Goal: Use online tool/utility: Utilize a website feature to perform a specific function

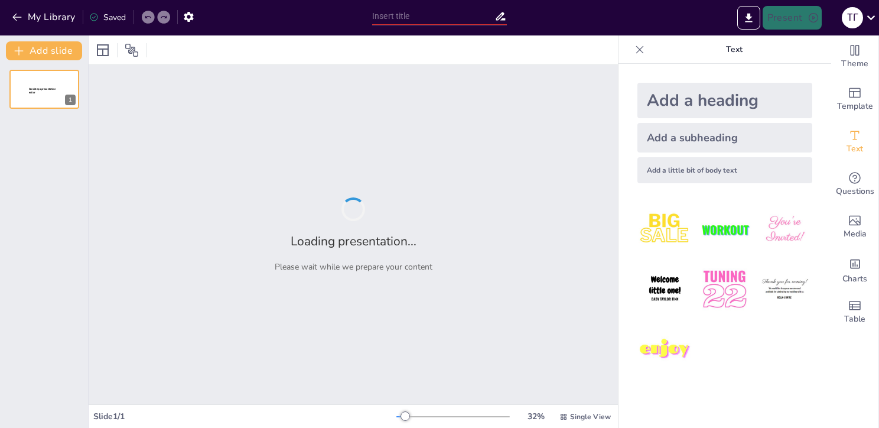
type input "Мозг, сердце и Wi-Fi: Как строится бизнес-архитектура кофейни"
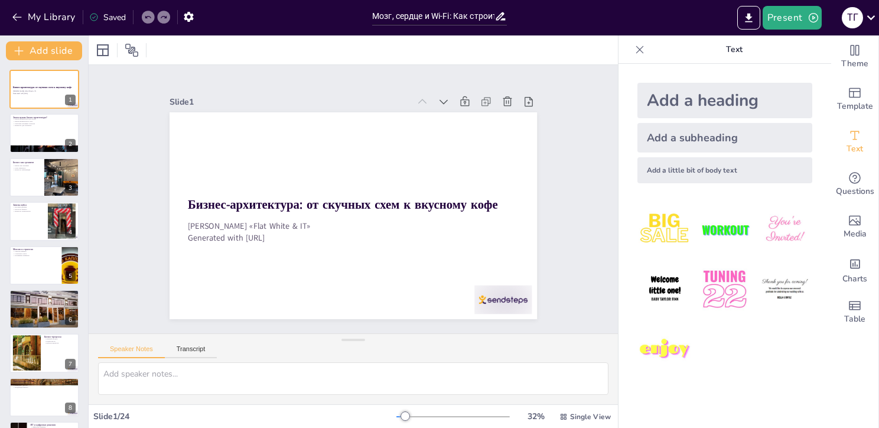
checkbox input "true"
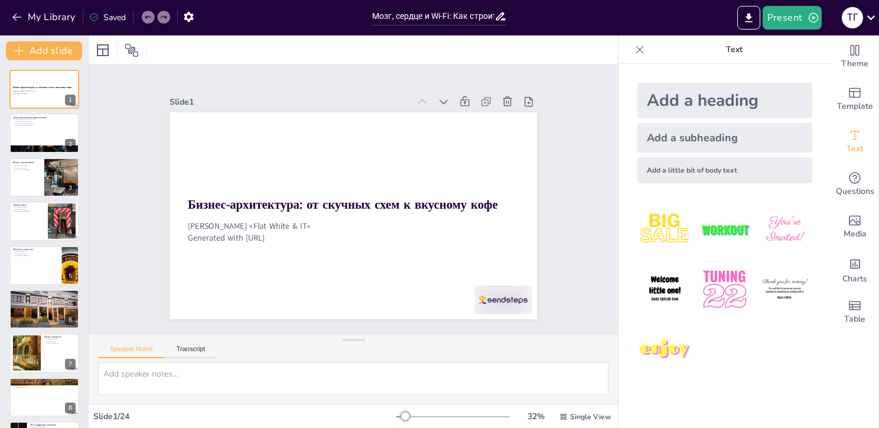
checkbox input "true"
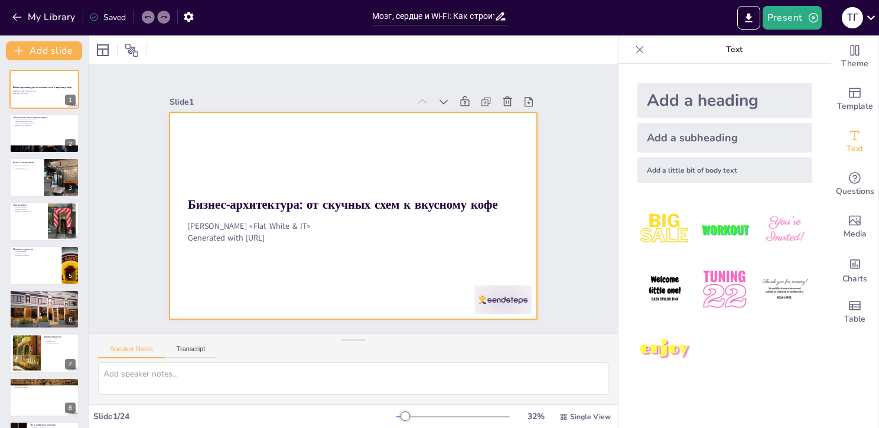
checkbox input "true"
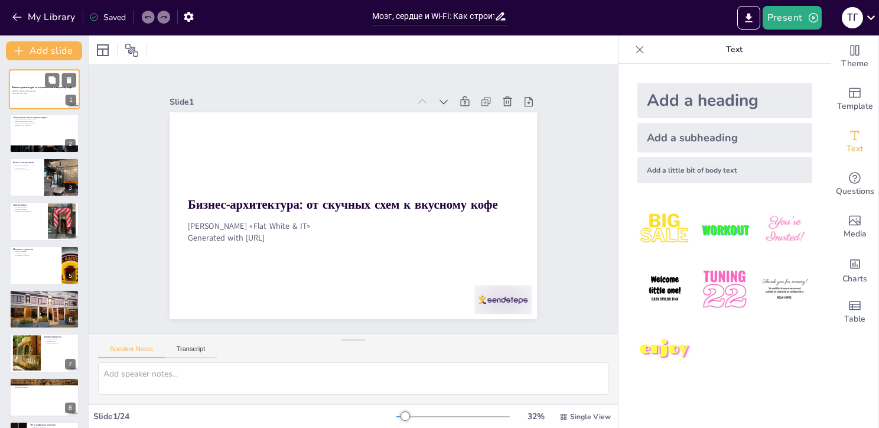
checkbox input "true"
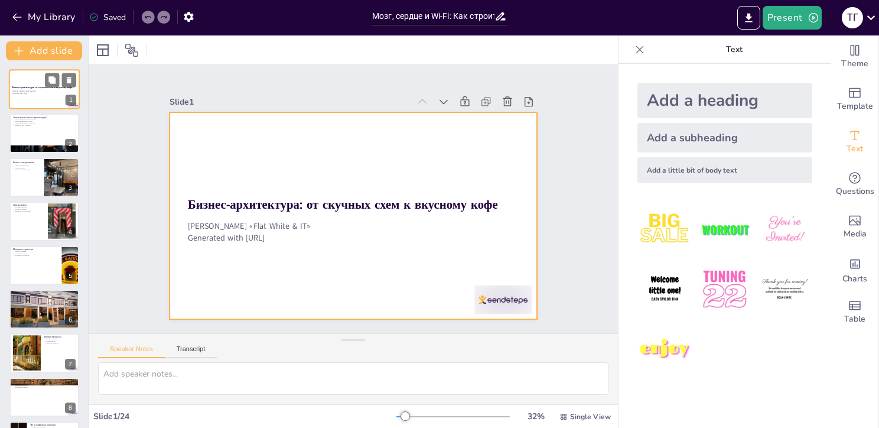
checkbox input "true"
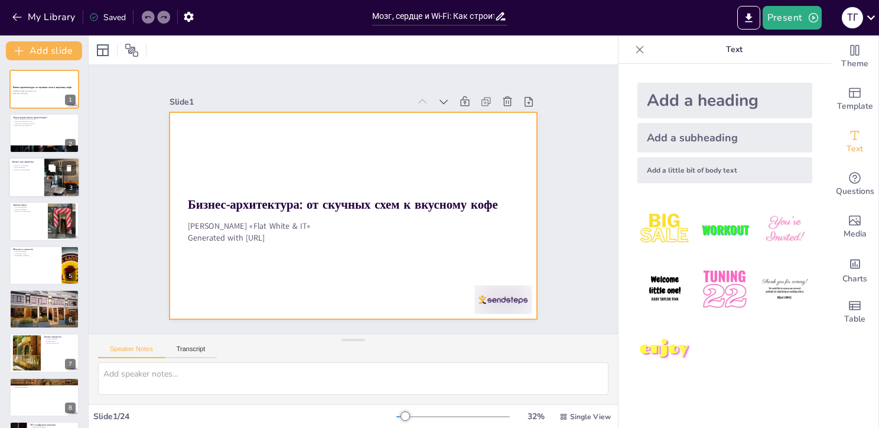
checkbox input "true"
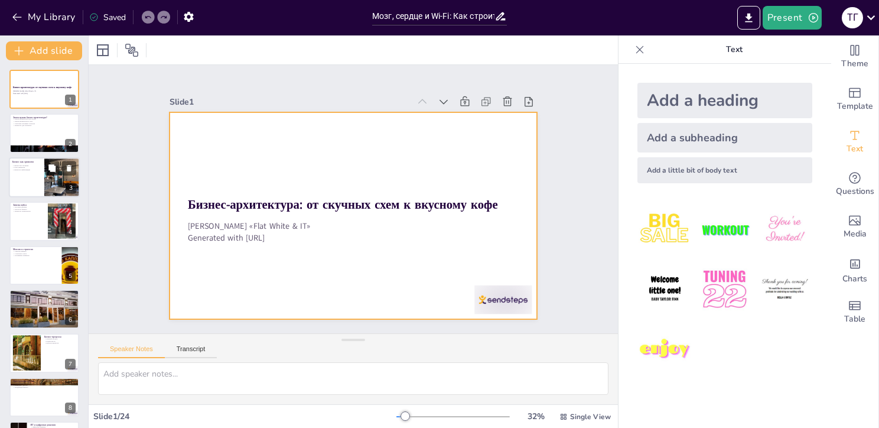
checkbox input "true"
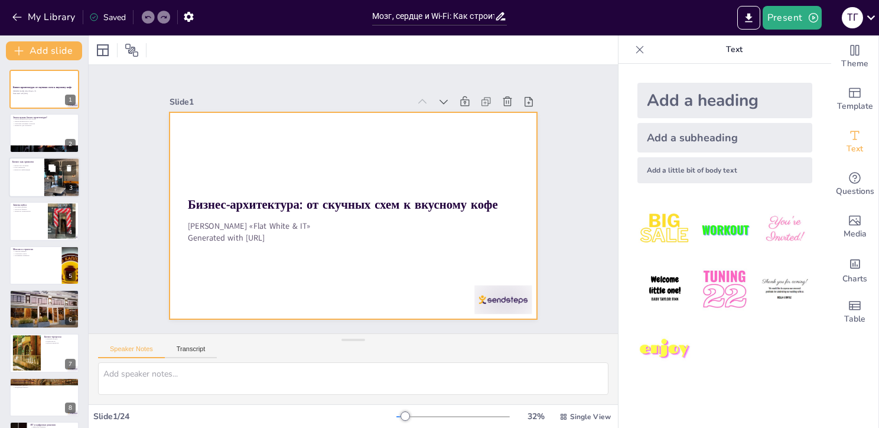
checkbox input "true"
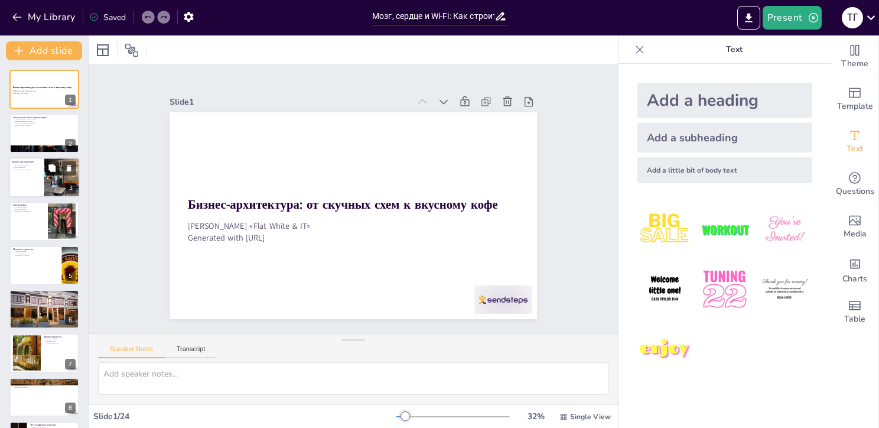
click at [52, 167] on icon at bounding box center [51, 167] width 7 height 7
type textarea "Рассмотрение бизнеса как организма помогает понять, как различные элементы взаи…"
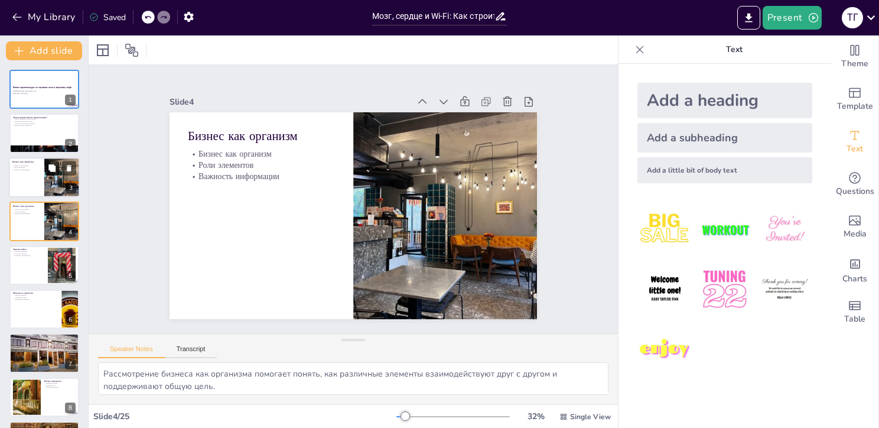
checkbox input "true"
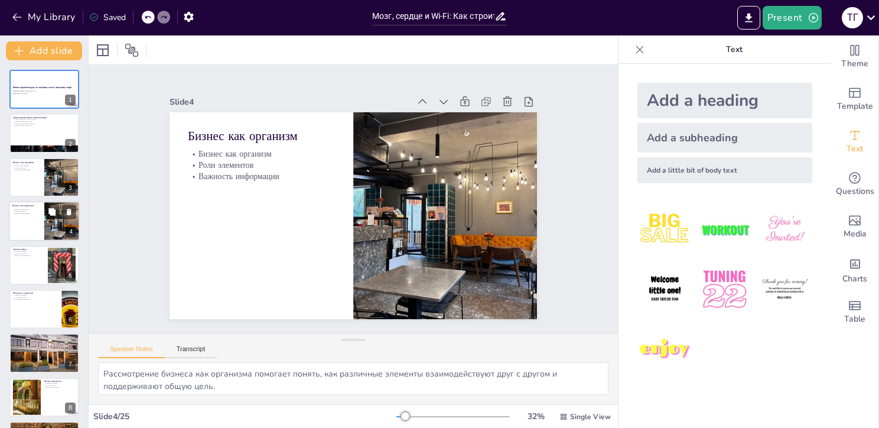
checkbox input "true"
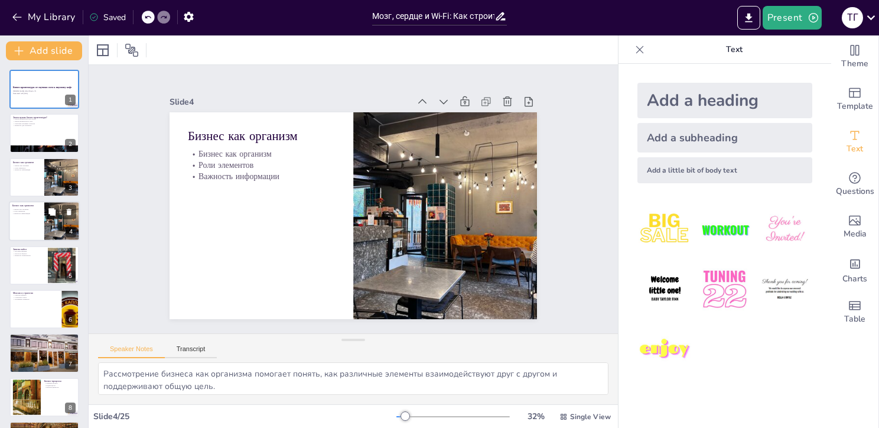
checkbox input "true"
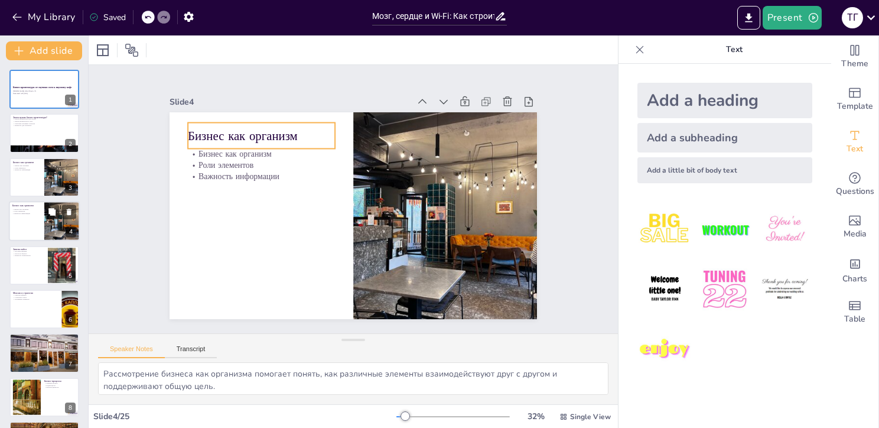
checkbox input "true"
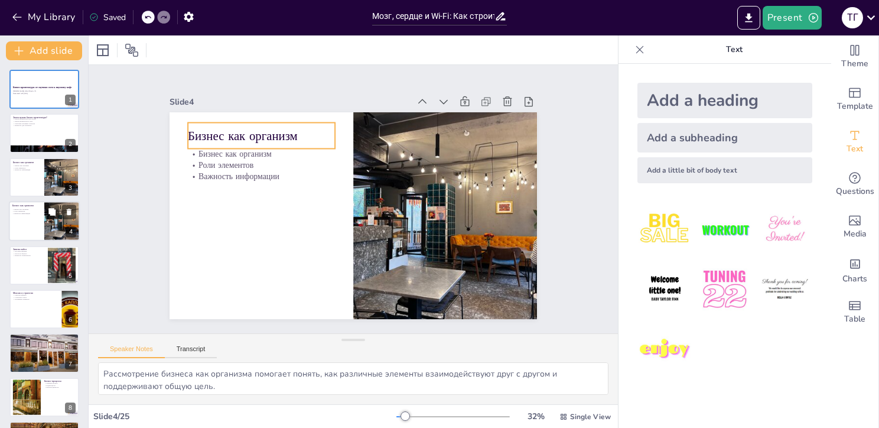
checkbox input "true"
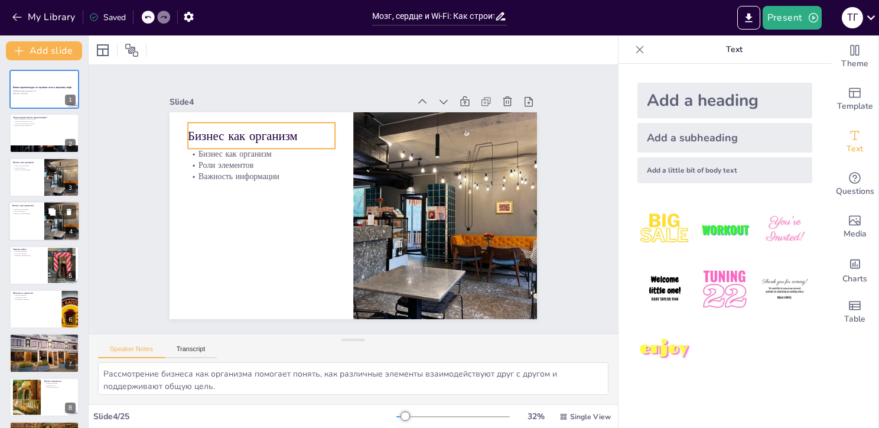
checkbox input "true"
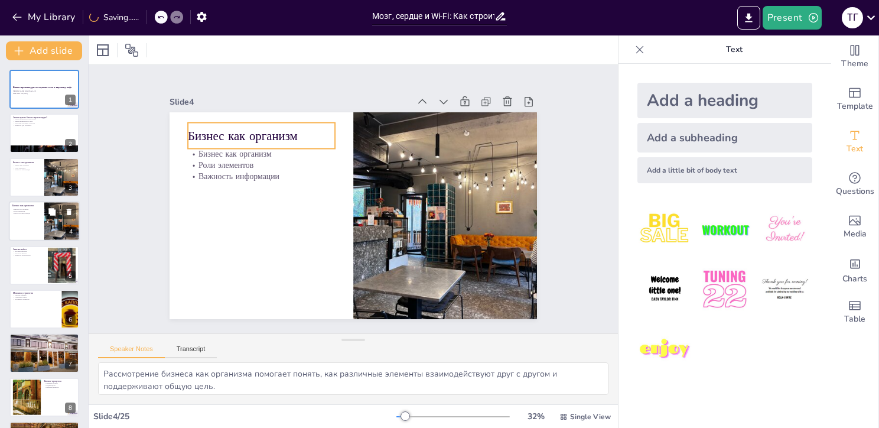
checkbox input "true"
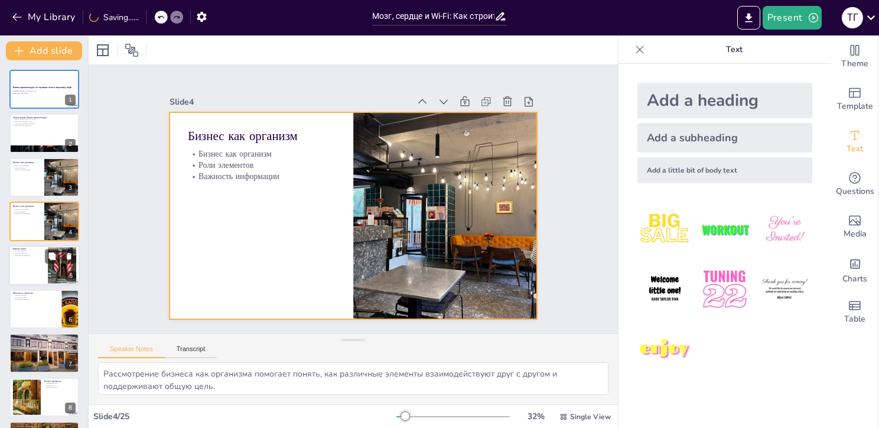
checkbox input "true"
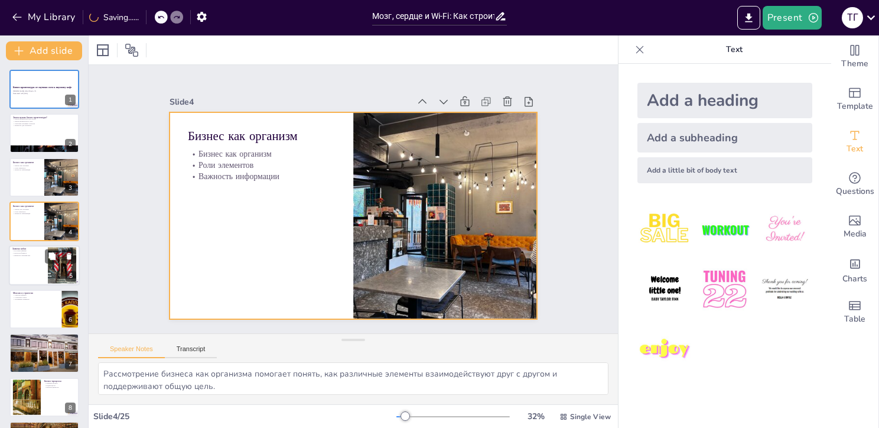
checkbox input "true"
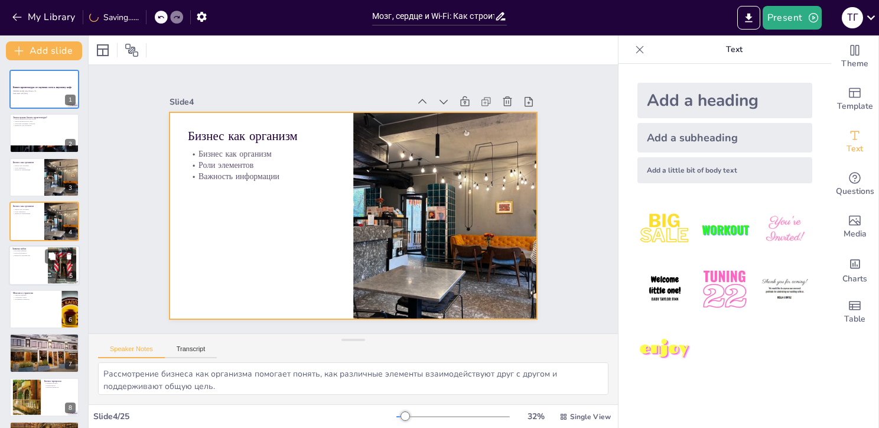
checkbox input "true"
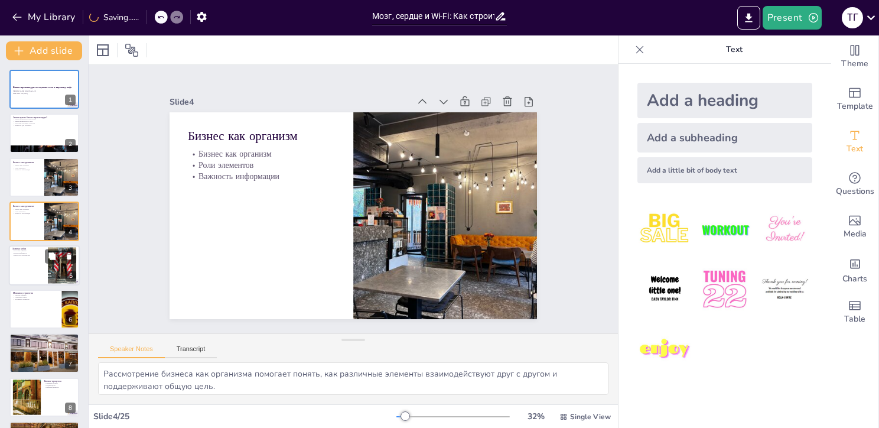
checkbox input "true"
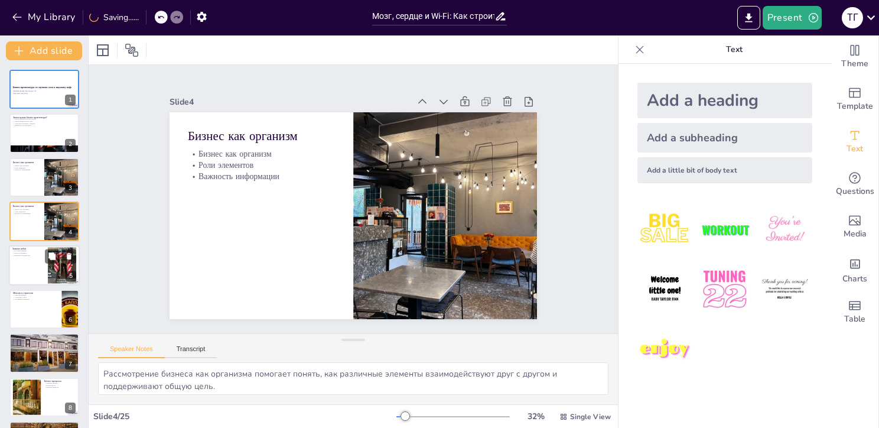
checkbox input "true"
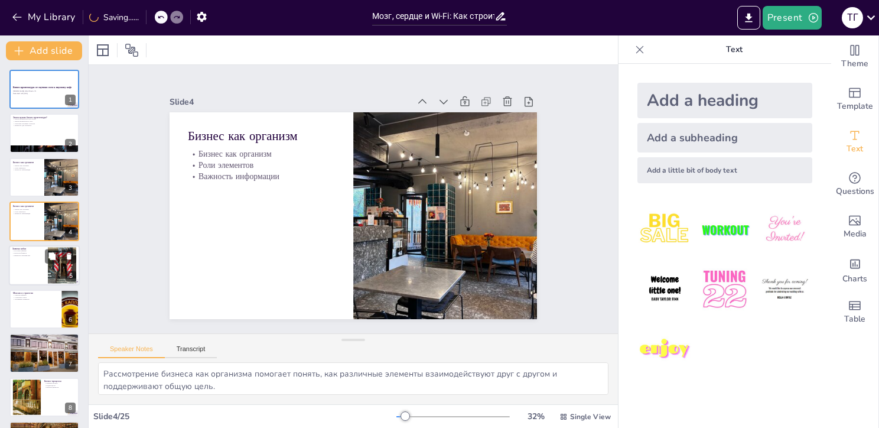
click at [41, 252] on p "Простота бизнеса" at bounding box center [28, 253] width 32 height 2
type textarea "История кофейни «Flat White & IT» служит отличным примером того, как бизнес-арх…"
checkbox input "true"
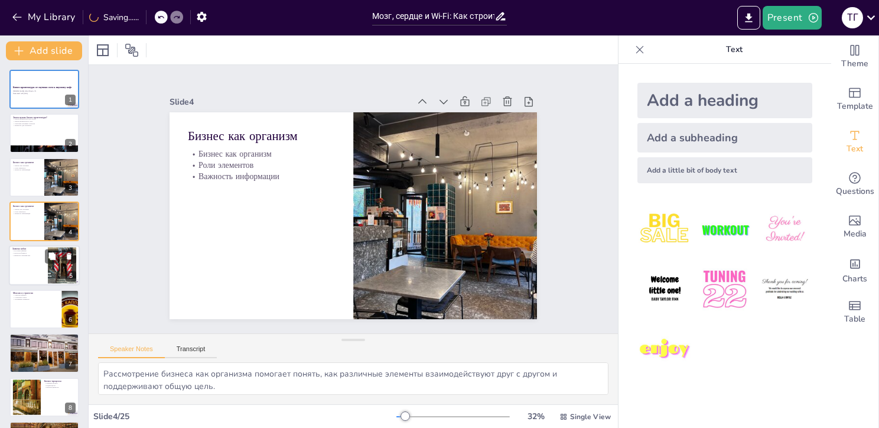
checkbox input "true"
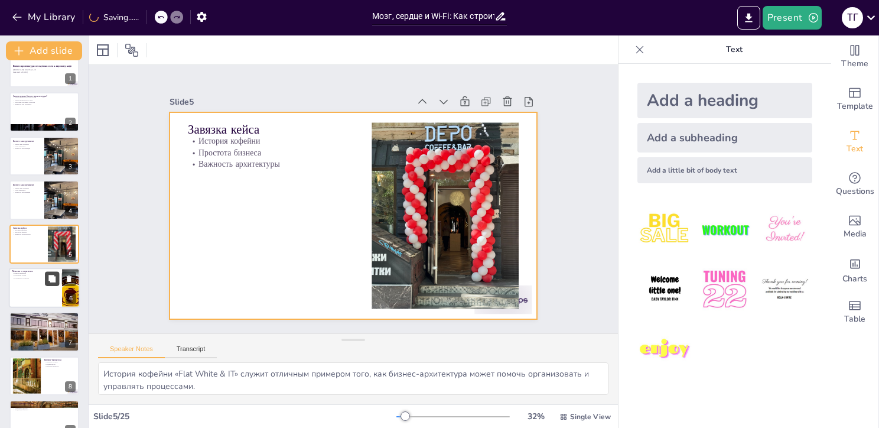
checkbox input "true"
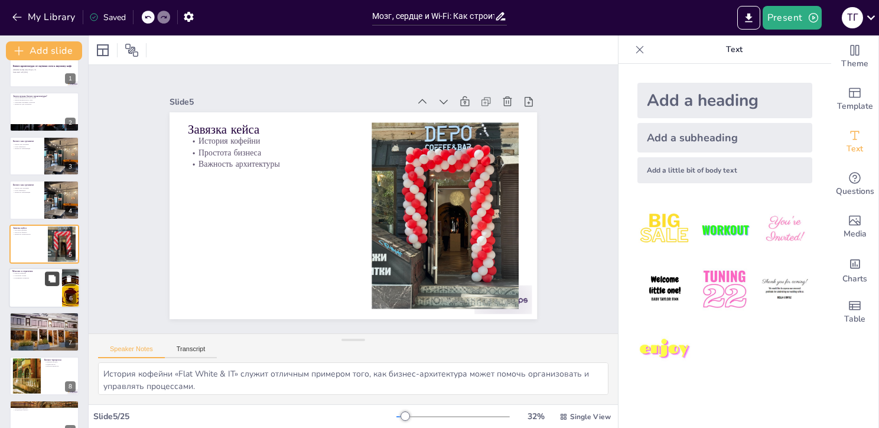
scroll to position [57, 0]
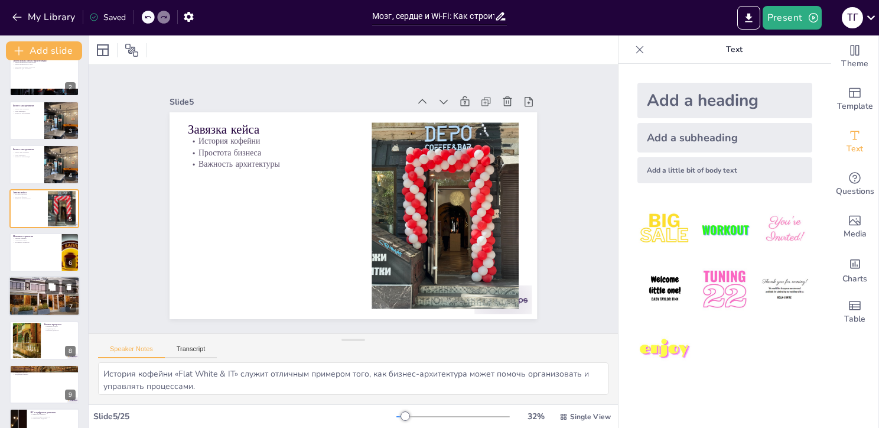
checkbox input "true"
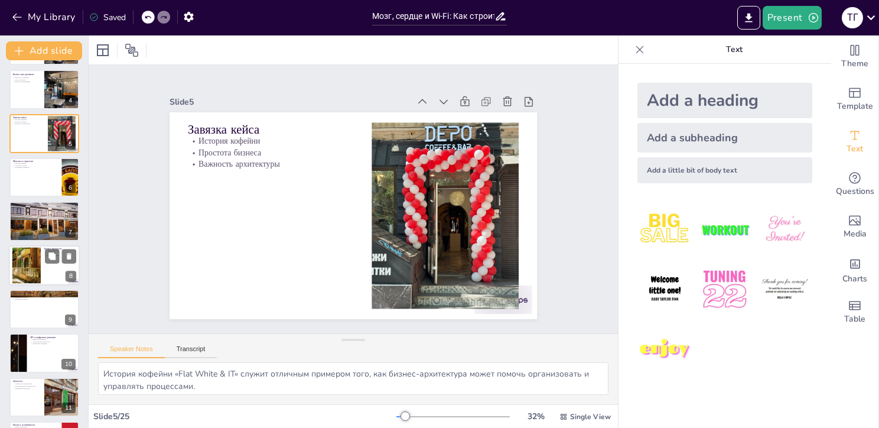
checkbox input "true"
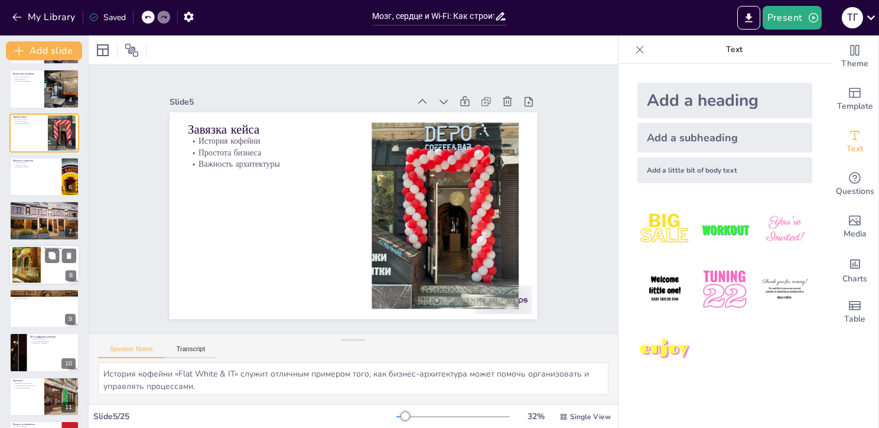
click at [50, 278] on div at bounding box center [44, 264] width 71 height 40
type textarea "Главный процесс продажи кофе является основой бизнеса и требует оптимизации для…"
checkbox input "true"
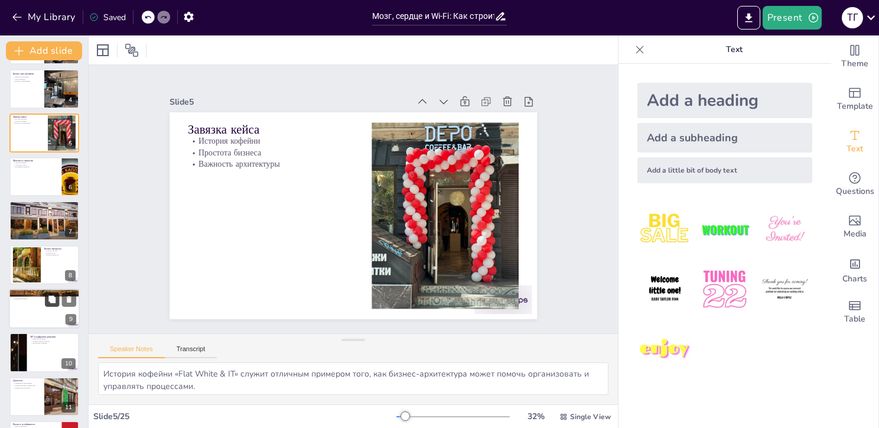
checkbox input "true"
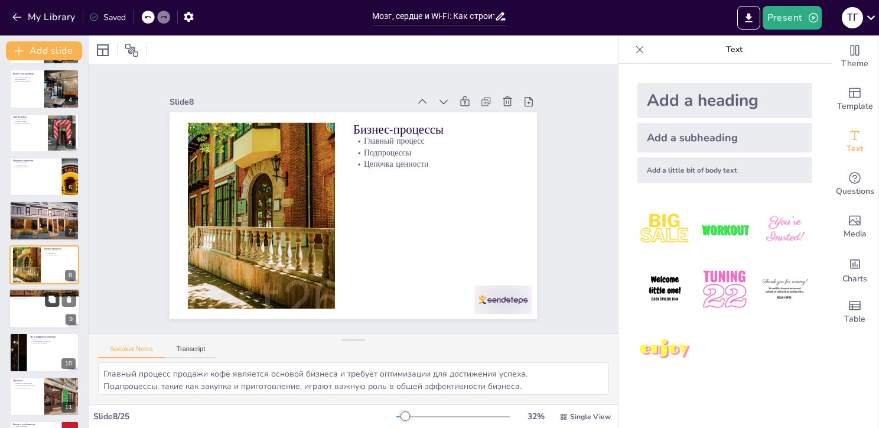
scroll to position [153, 0]
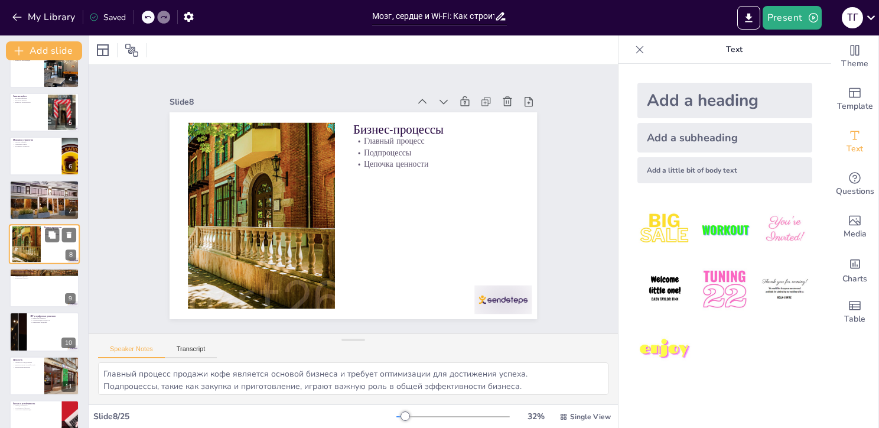
checkbox input "true"
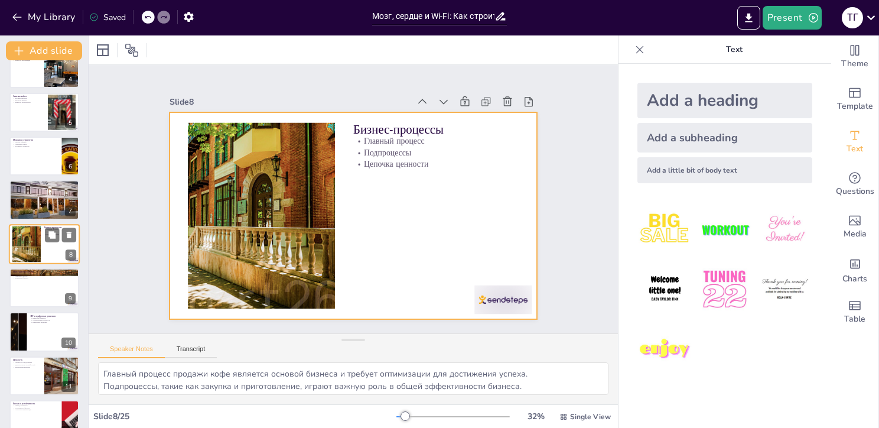
checkbox input "true"
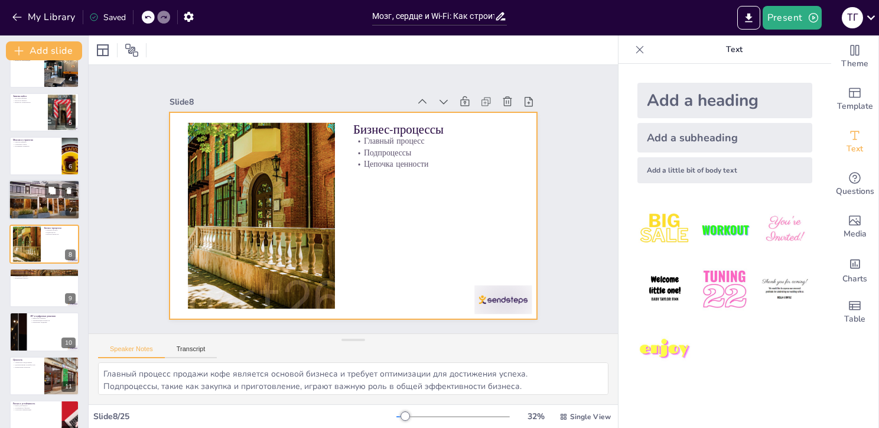
checkbox input "true"
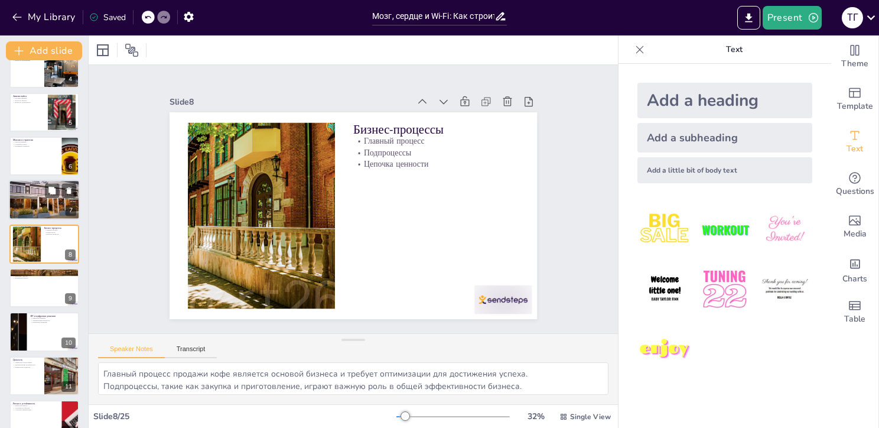
checkbox input "true"
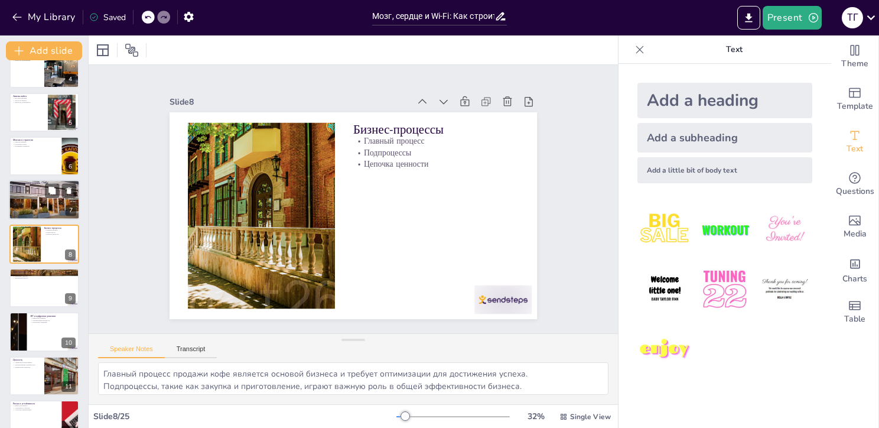
checkbox input "true"
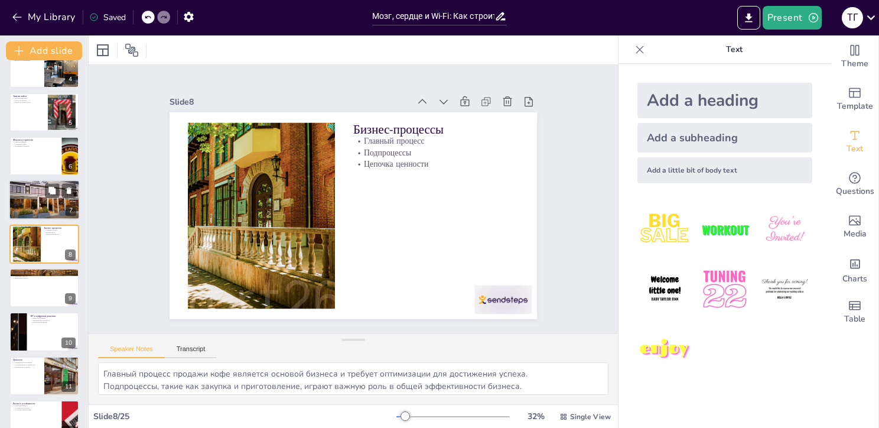
click at [34, 213] on div at bounding box center [44, 200] width 72 height 40
type textarea "Определение заинтересованных сторон помогает понять, кто влияет на бизнес и как…"
checkbox input "true"
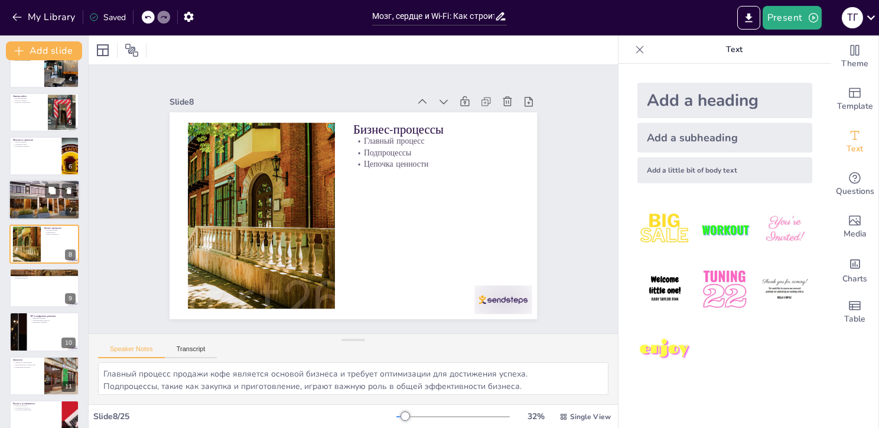
checkbox input "true"
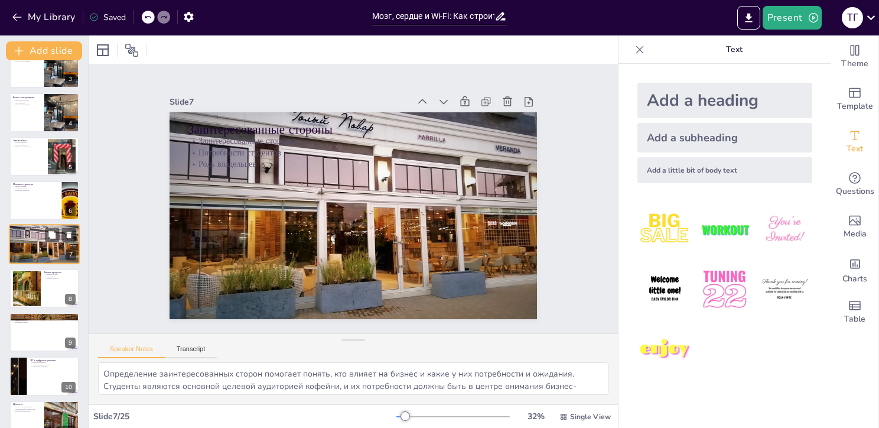
checkbox input "true"
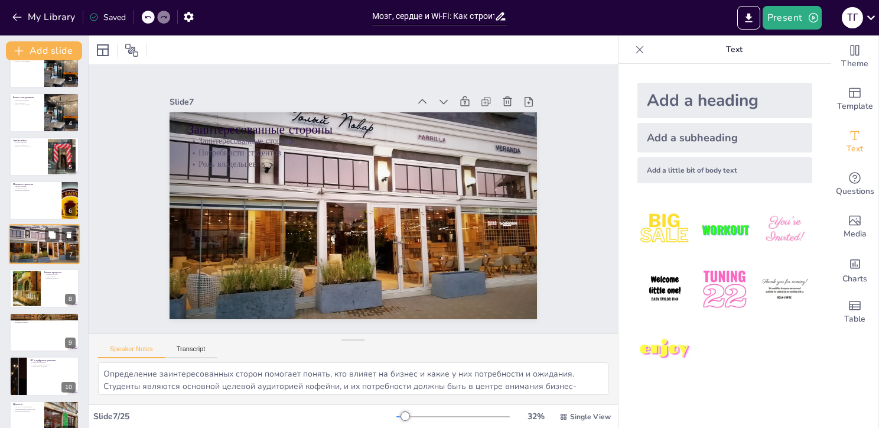
checkbox input "true"
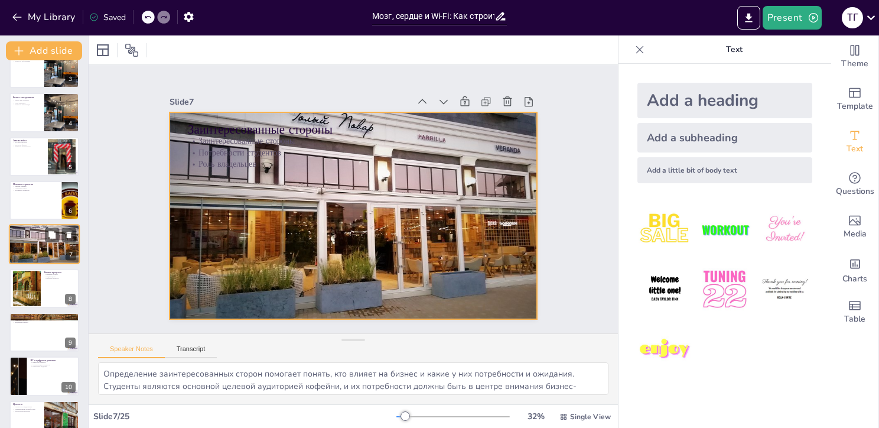
checkbox input "true"
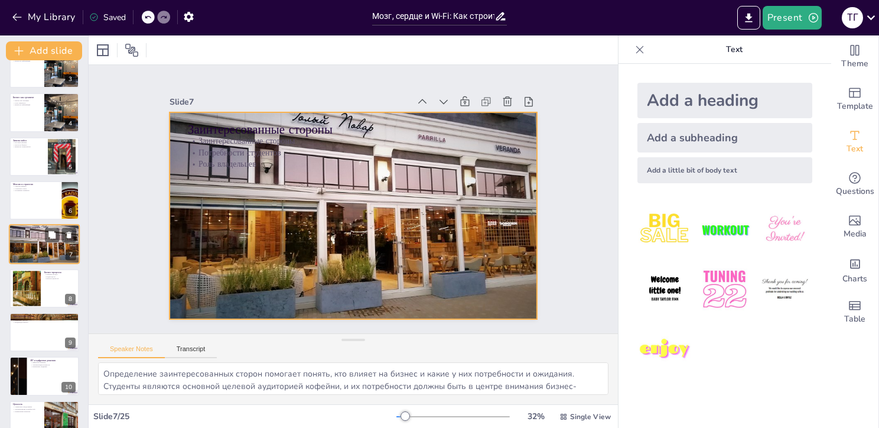
checkbox input "true"
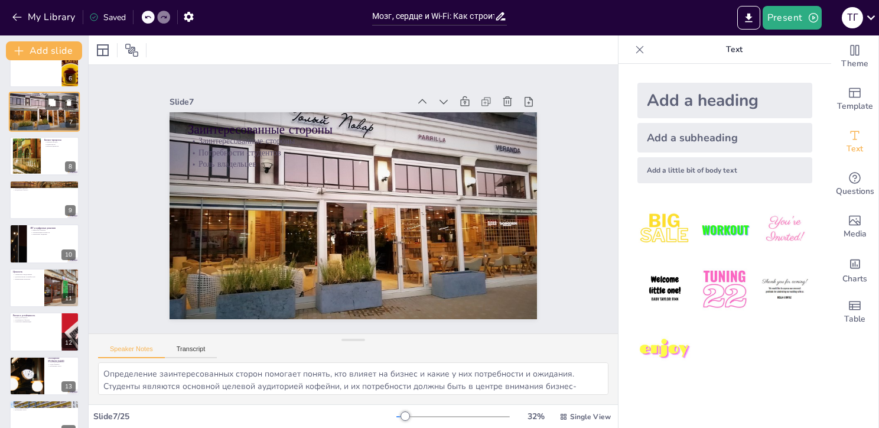
checkbox input "true"
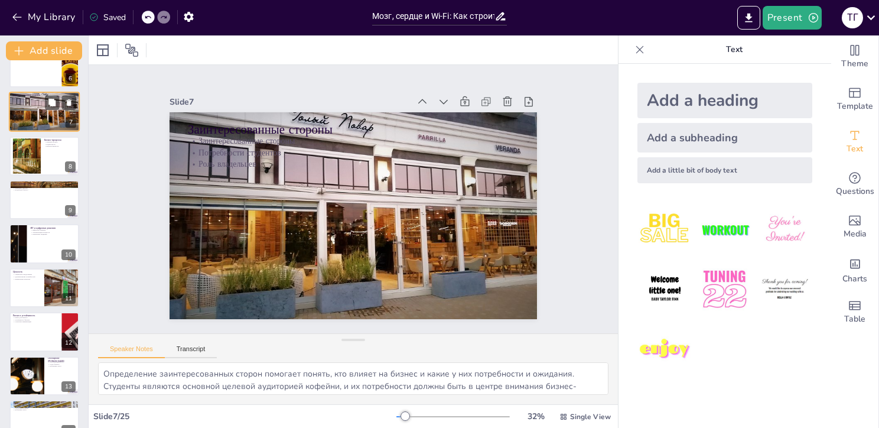
checkbox input "true"
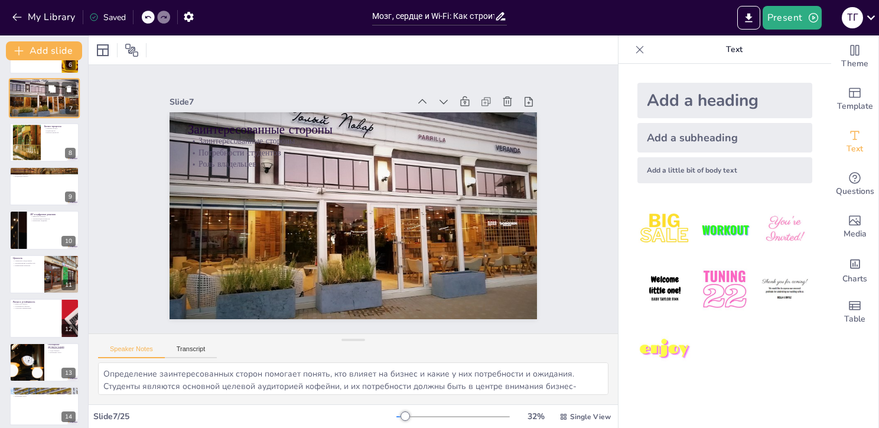
checkbox input "true"
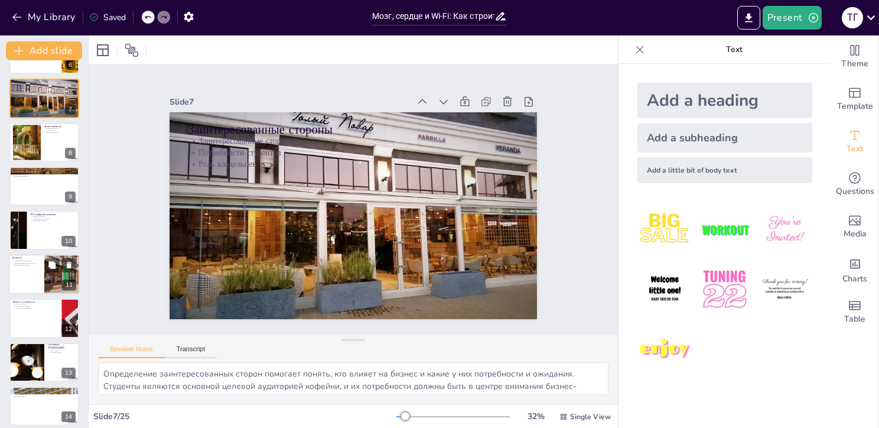
checkbox input "true"
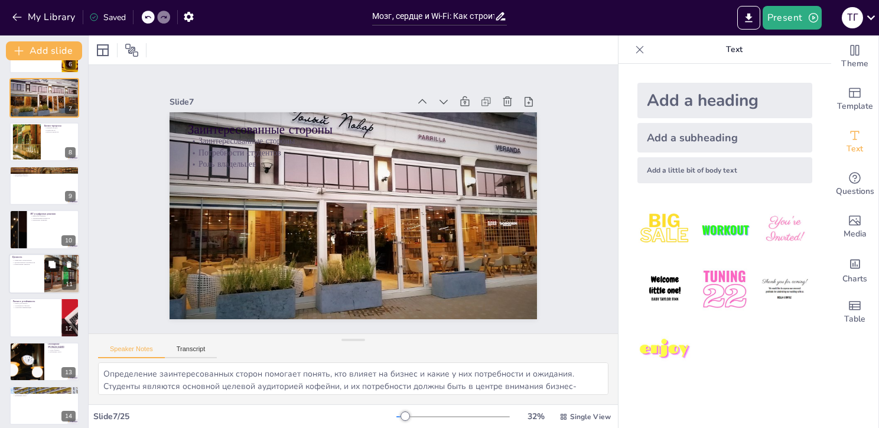
drag, startPoint x: 41, startPoint y: 293, endPoint x: 49, endPoint y: 256, distance: 37.4
click at [49, 257] on button at bounding box center [52, 264] width 14 height 14
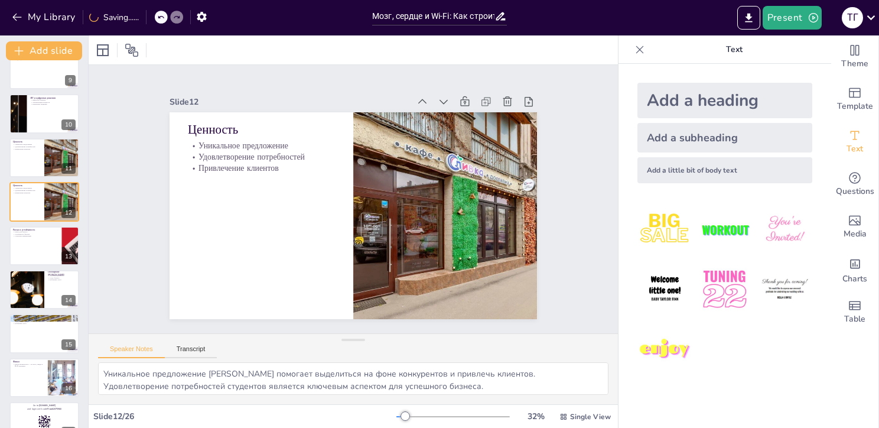
scroll to position [377, 0]
